Goal: Browse casually: Explore the website without a specific task or goal

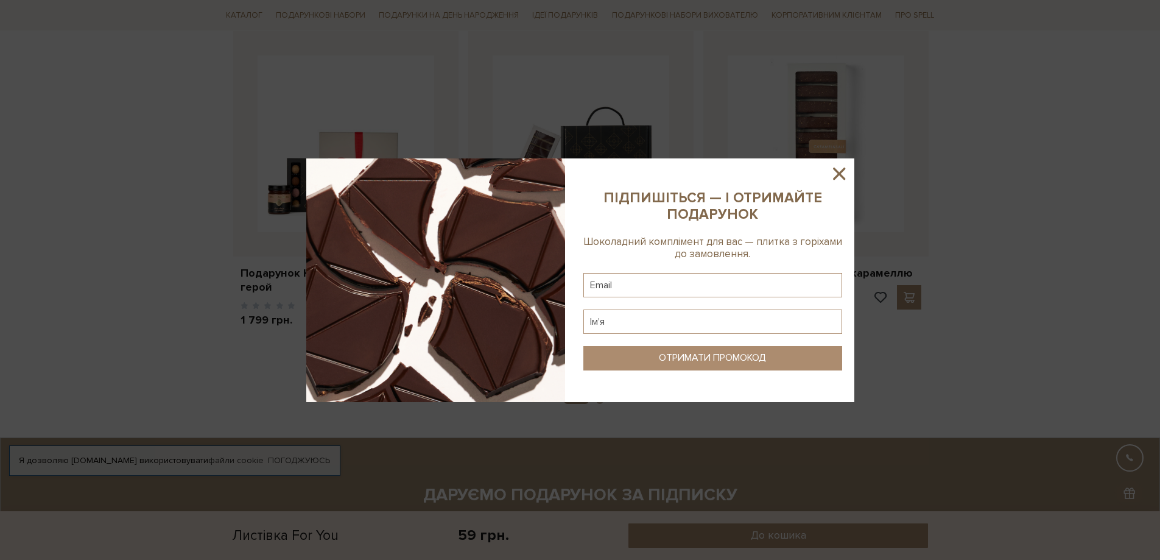
click at [429, 174] on icon at bounding box center [839, 173] width 21 height 21
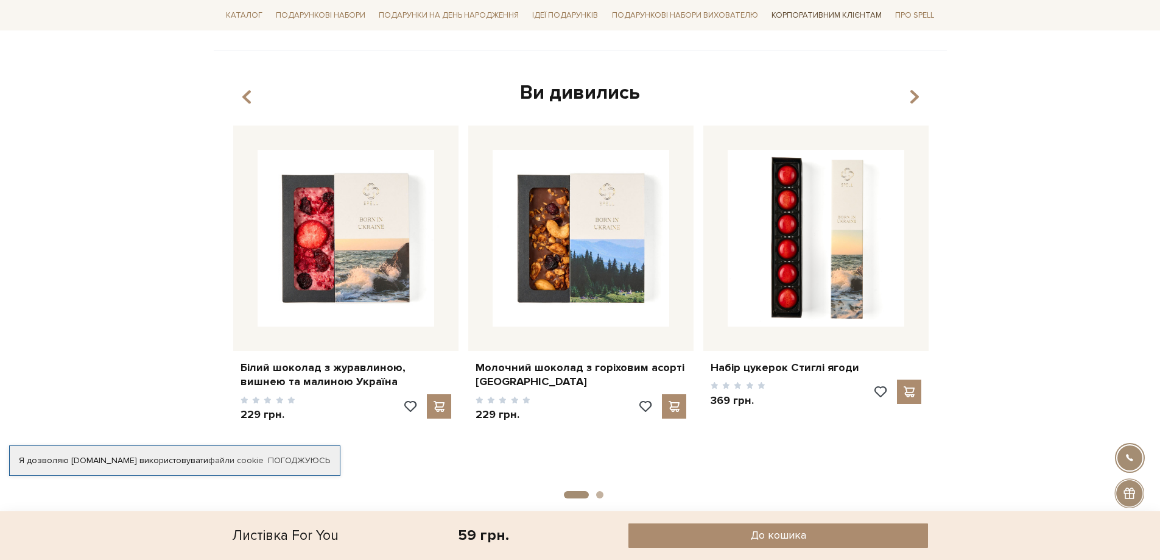
scroll to position [487, 0]
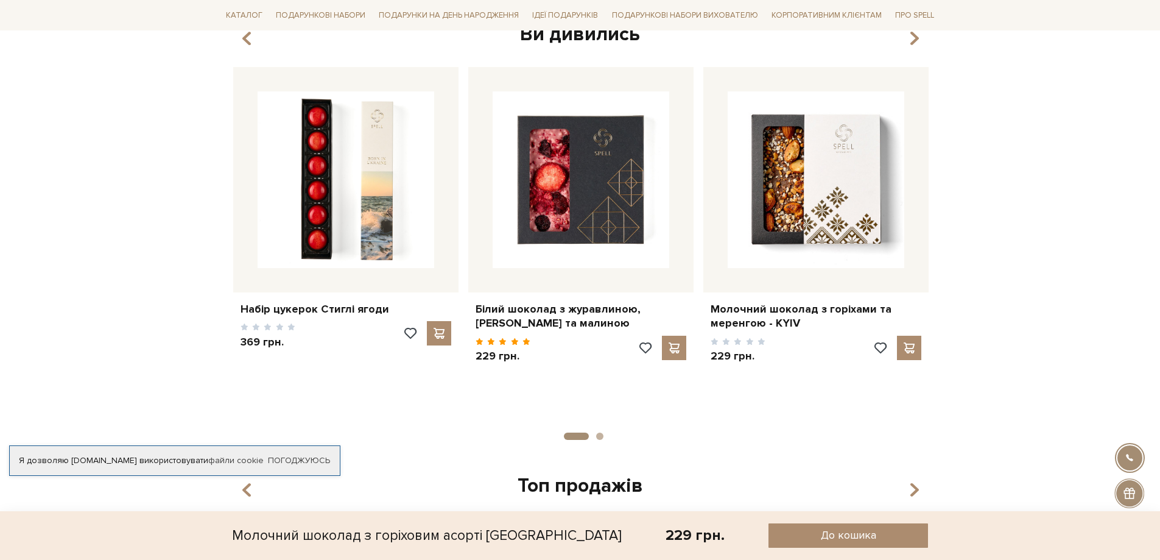
scroll to position [853, 0]
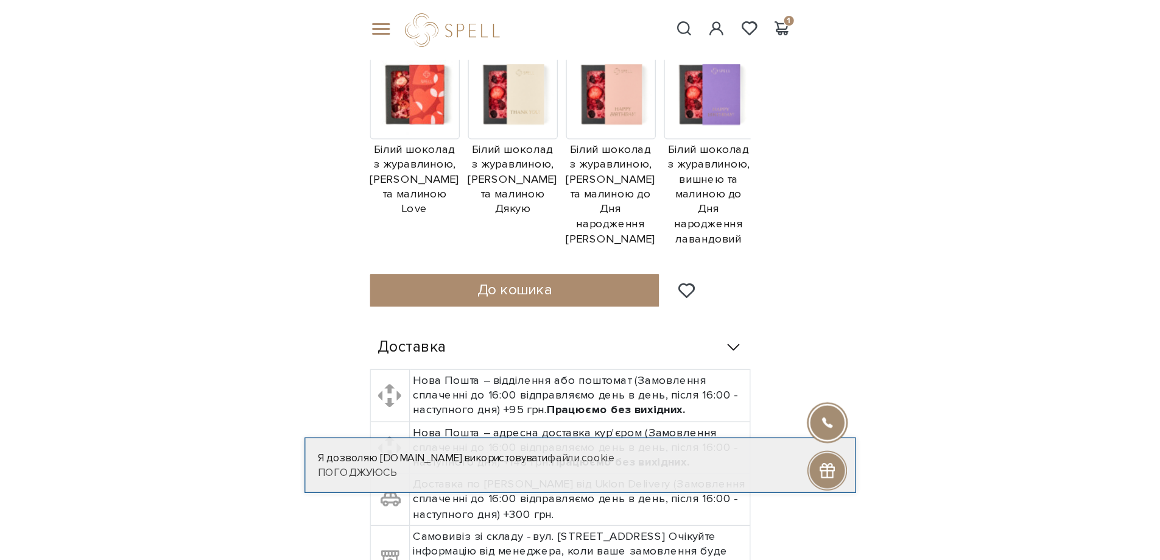
scroll to position [413, 0]
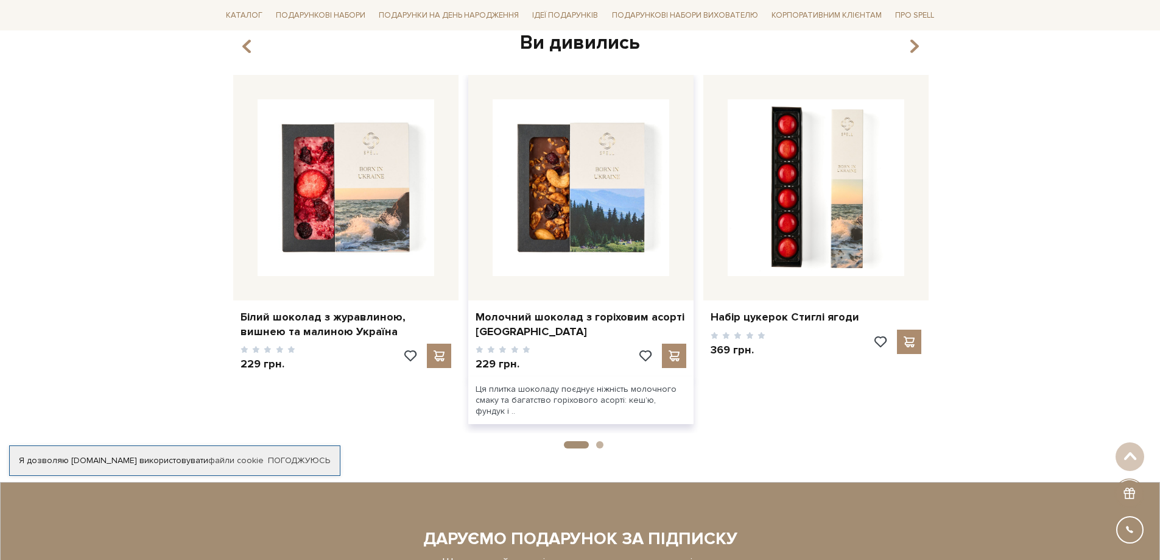
scroll to position [1766, 0]
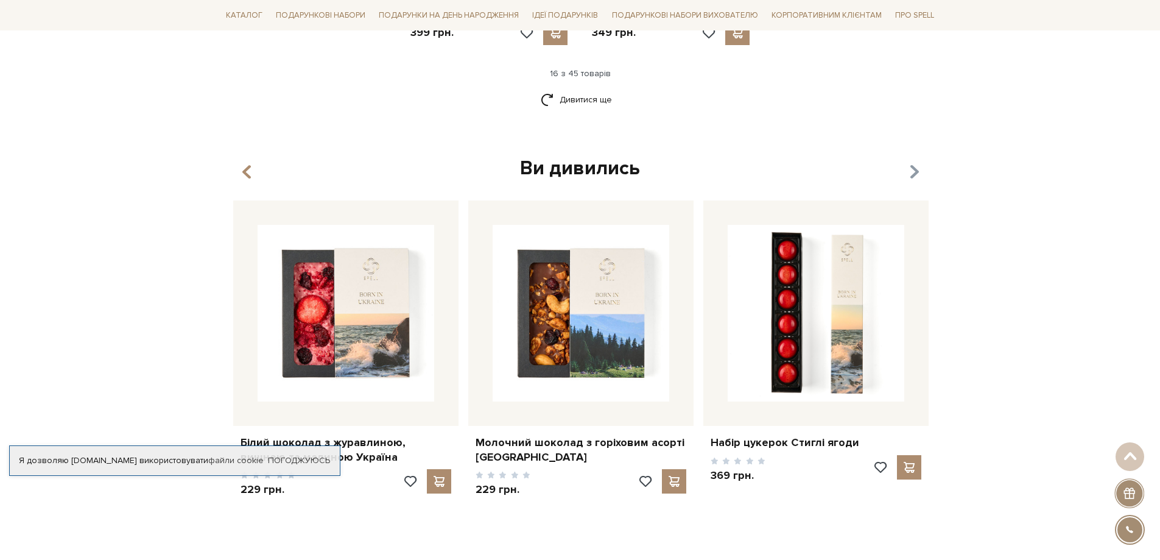
click at [919, 165] on icon "button" at bounding box center [914, 172] width 10 height 21
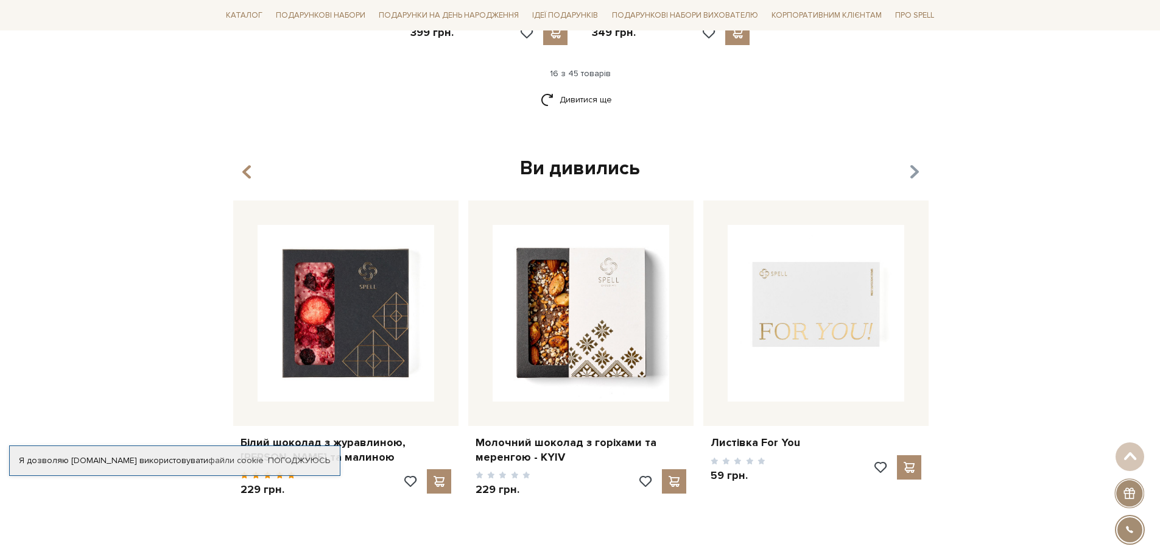
click at [917, 162] on icon "button" at bounding box center [914, 172] width 10 height 21
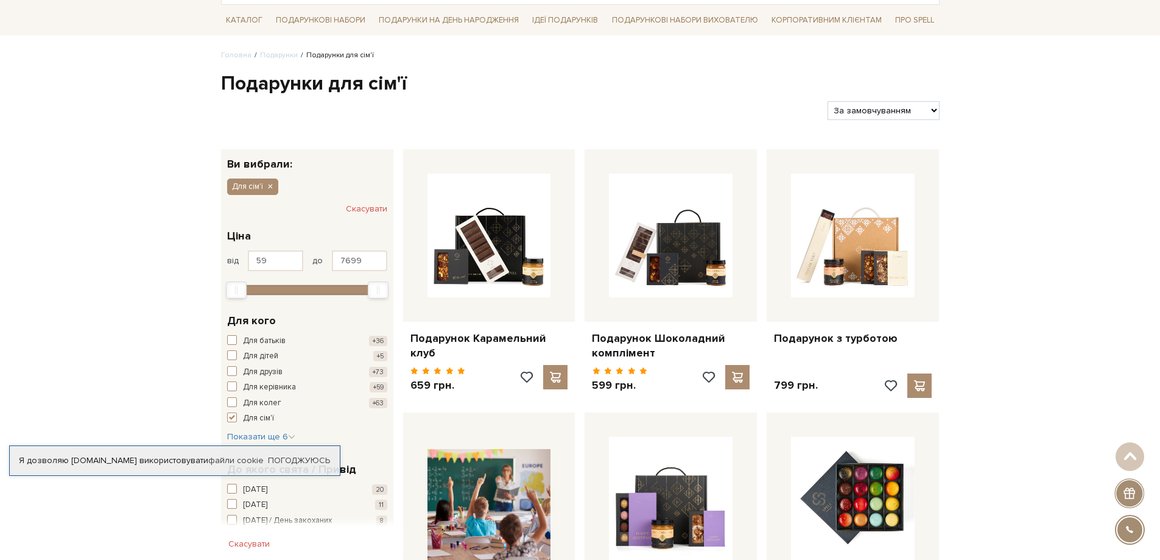
scroll to position [0, 0]
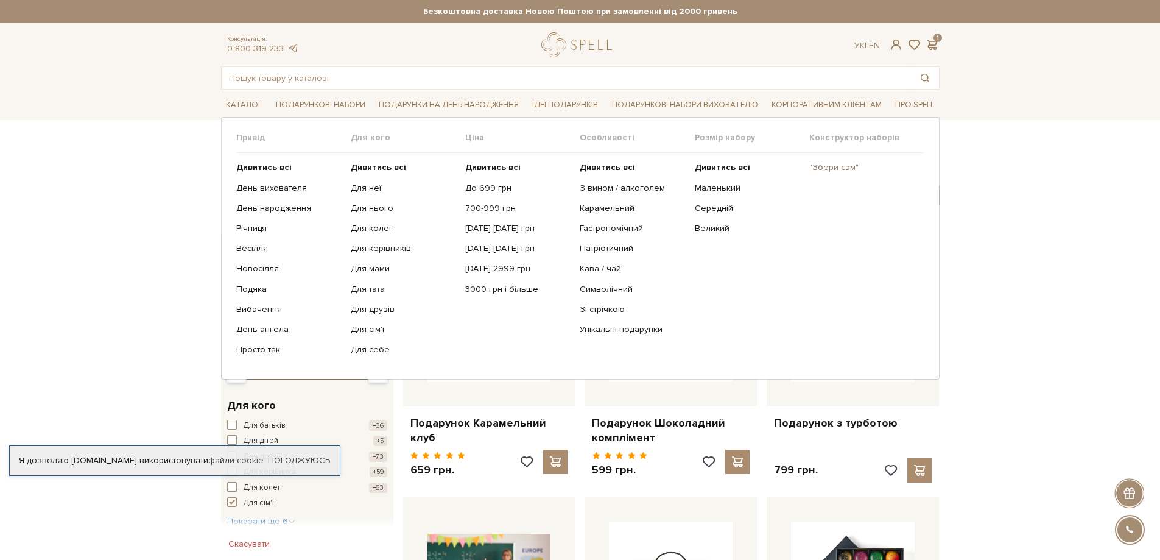
click at [838, 163] on link ""Збери сам"" at bounding box center [861, 167] width 105 height 11
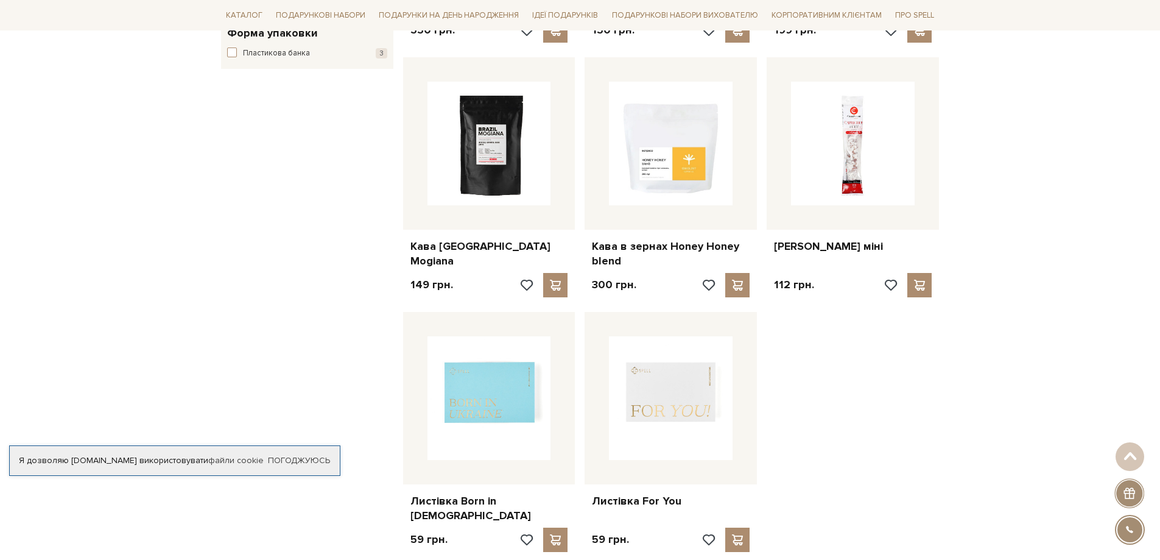
scroll to position [1462, 0]
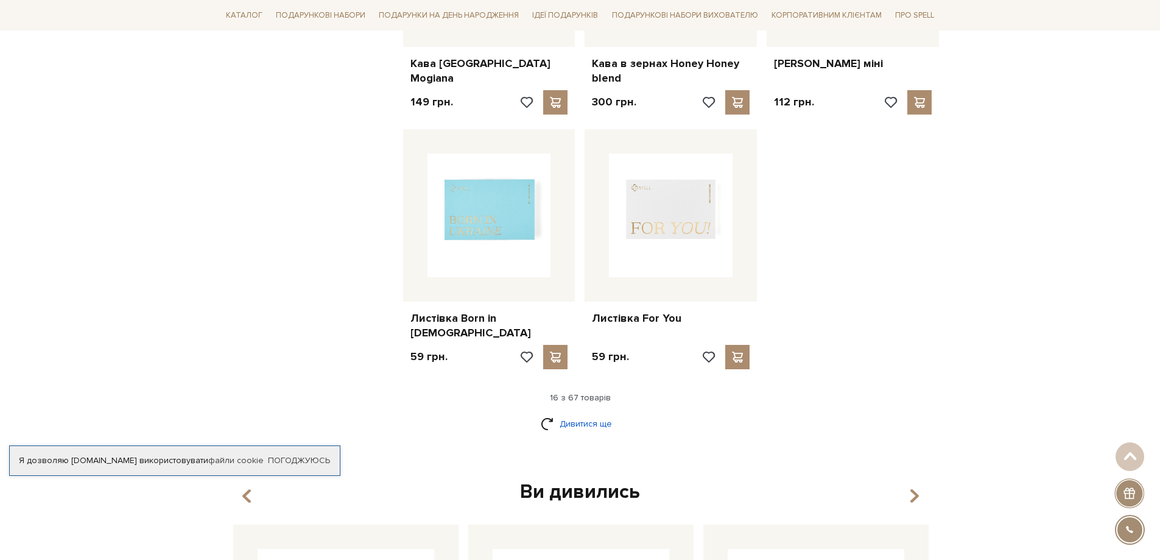
click at [567, 413] on link "Дивитися ще" at bounding box center [580, 423] width 79 height 21
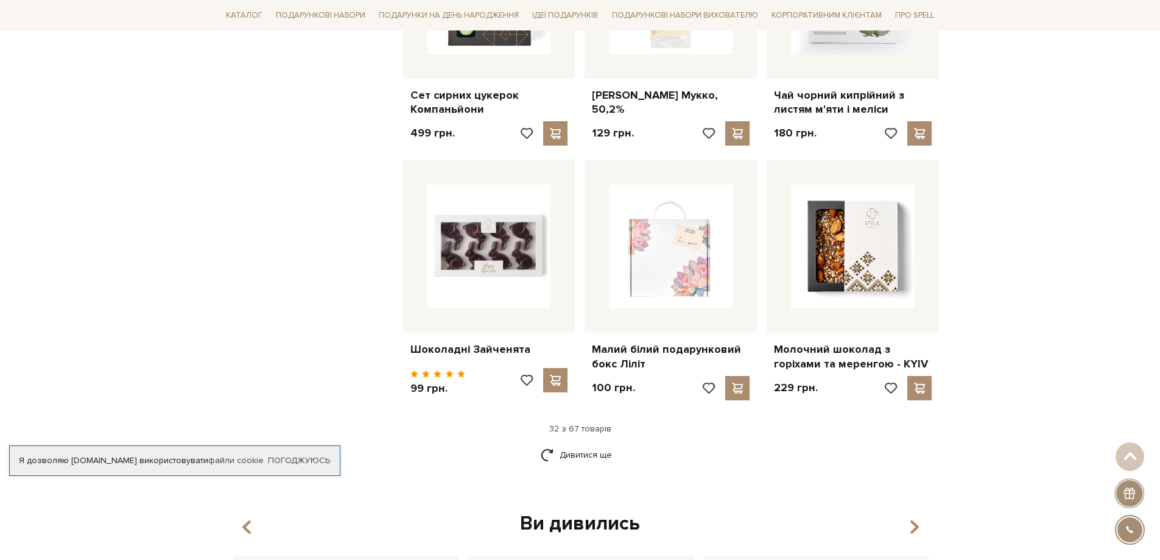
scroll to position [2741, 0]
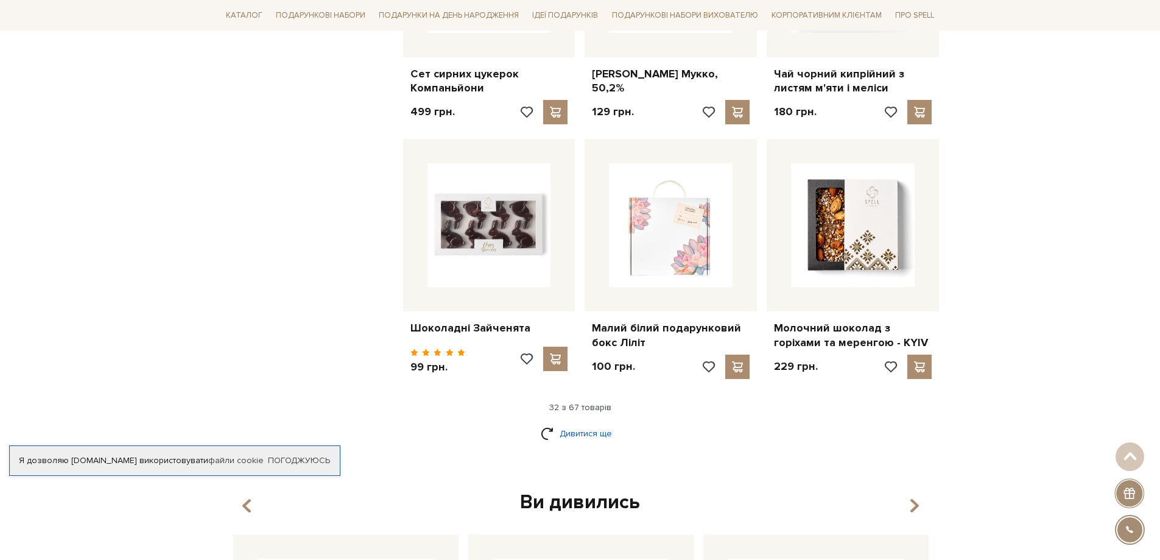
click at [575, 423] on link "Дивитися ще" at bounding box center [580, 433] width 79 height 21
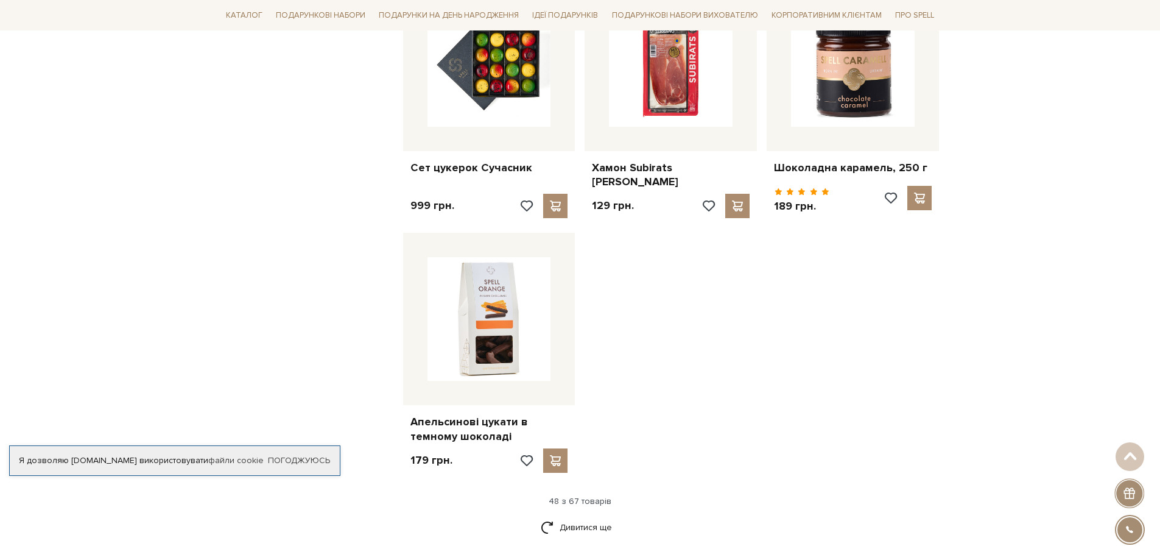
scroll to position [4325, 0]
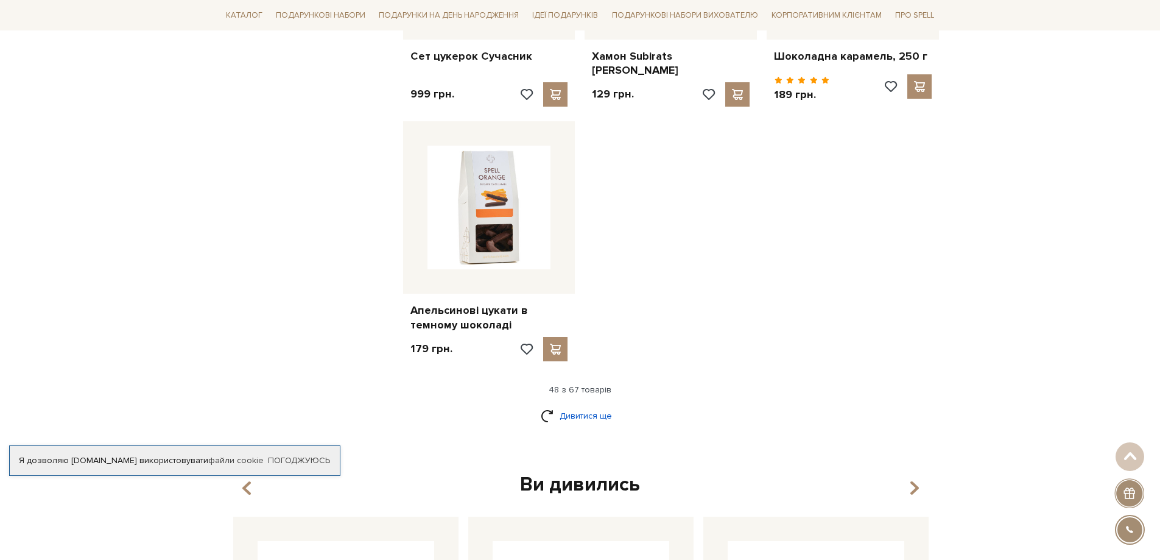
click at [584, 405] on link "Дивитися ще" at bounding box center [580, 415] width 79 height 21
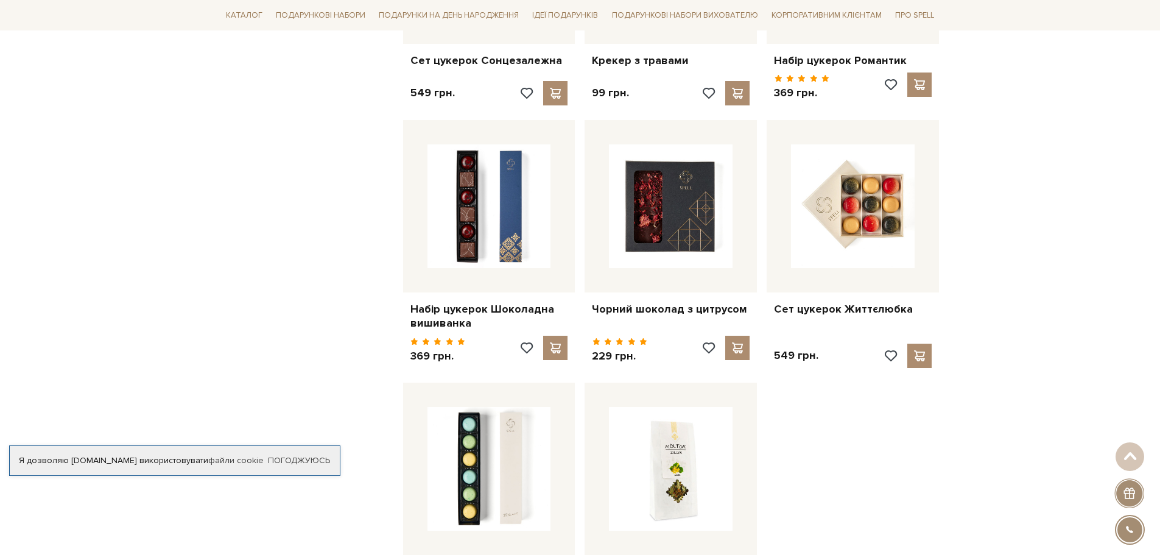
scroll to position [5543, 0]
